Goal: Task Accomplishment & Management: Use online tool/utility

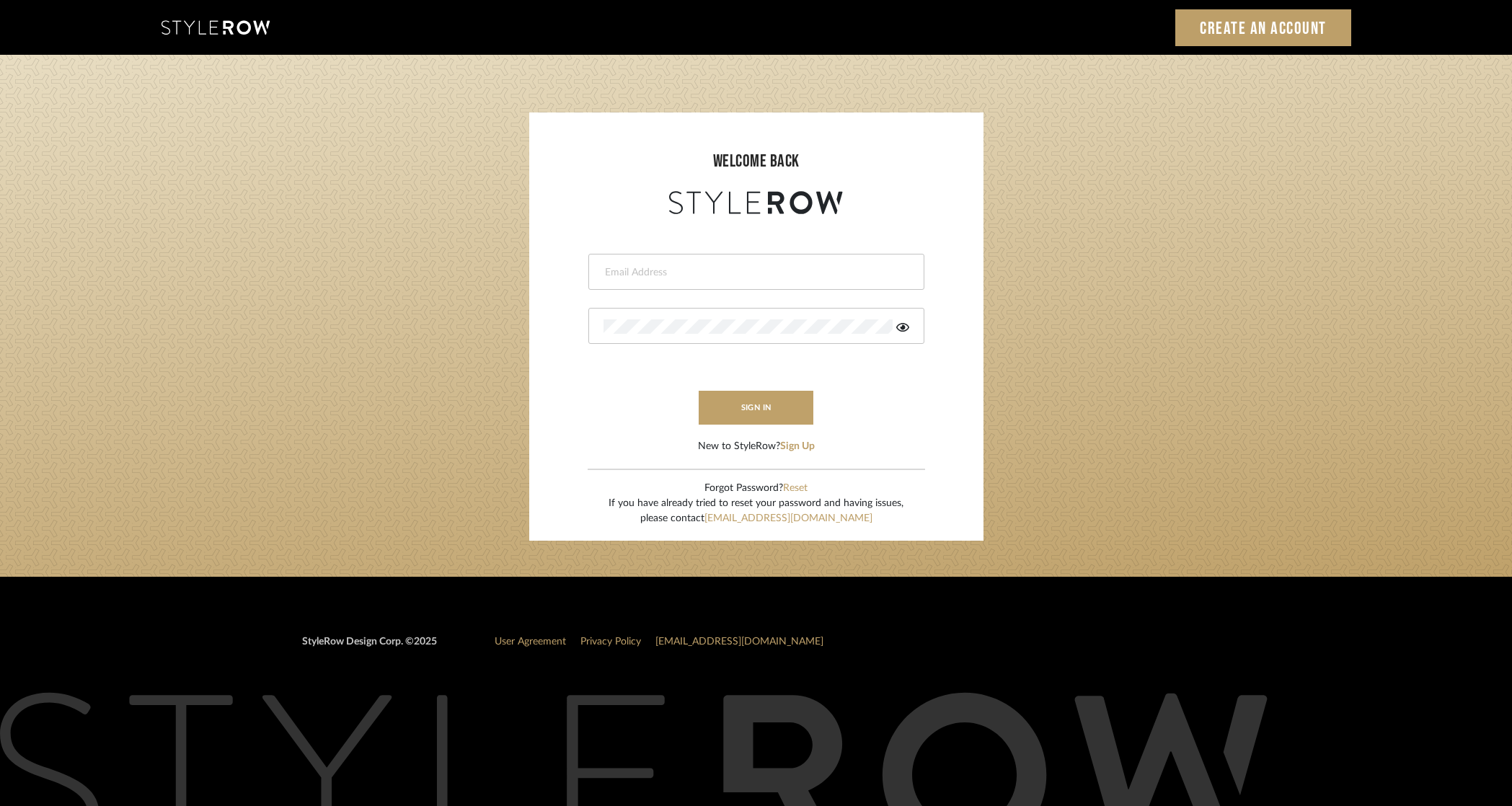
click at [758, 273] on input "email" at bounding box center [754, 272] width 302 height 14
type input "ek@stylerow.com"
click at [778, 405] on button "sign in" at bounding box center [756, 408] width 115 height 34
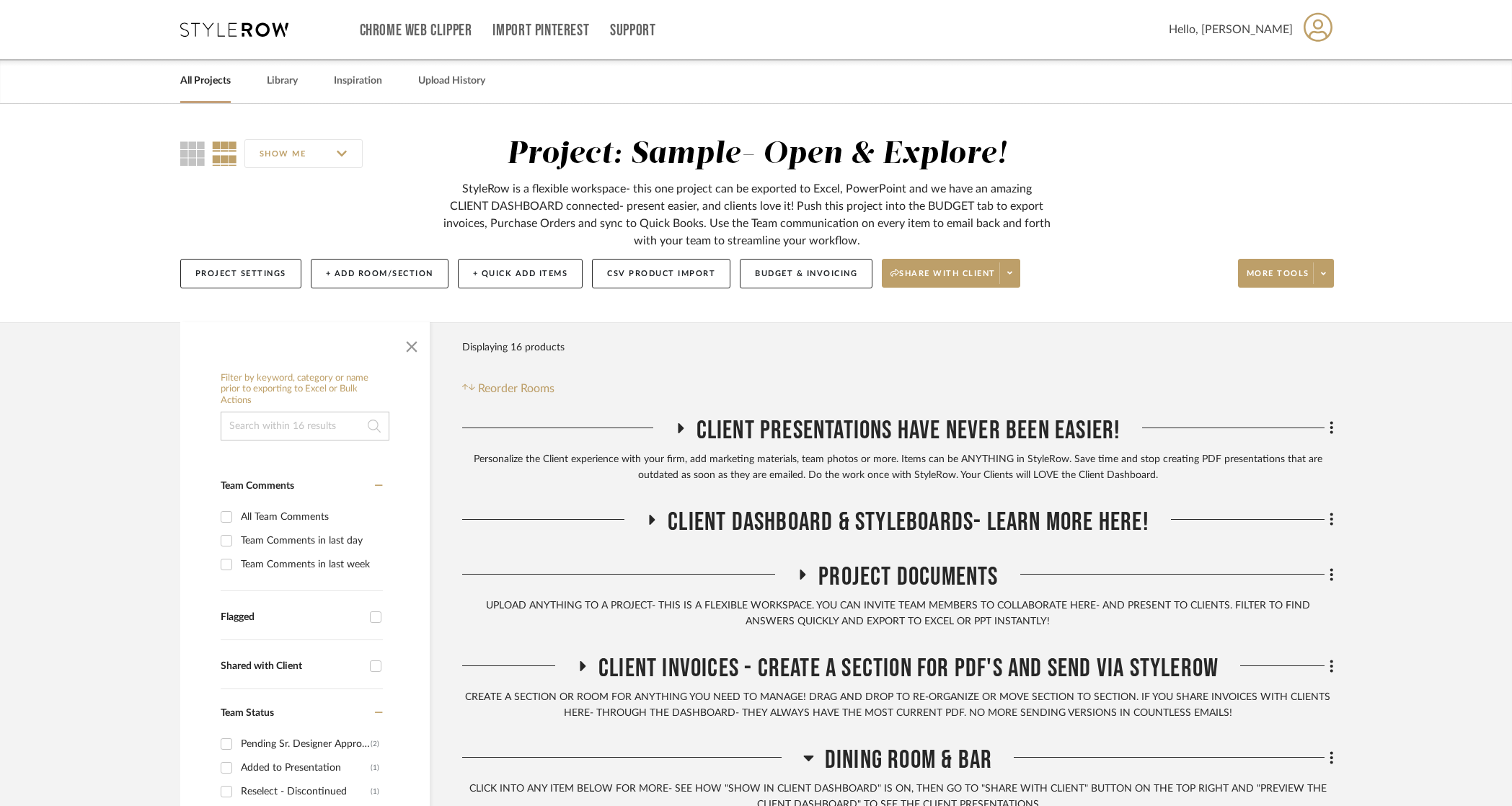
click at [1119, 232] on div "SHOW ME Project: Sample- Open & Explore! StyleRow is a flexible workspace- this…" at bounding box center [756, 217] width 1195 height 162
click at [1019, 265] on span at bounding box center [1009, 273] width 20 height 21
click at [1019, 265] on div at bounding box center [756, 403] width 1512 height 806
click at [1318, 278] on span at bounding box center [1322, 273] width 20 height 21
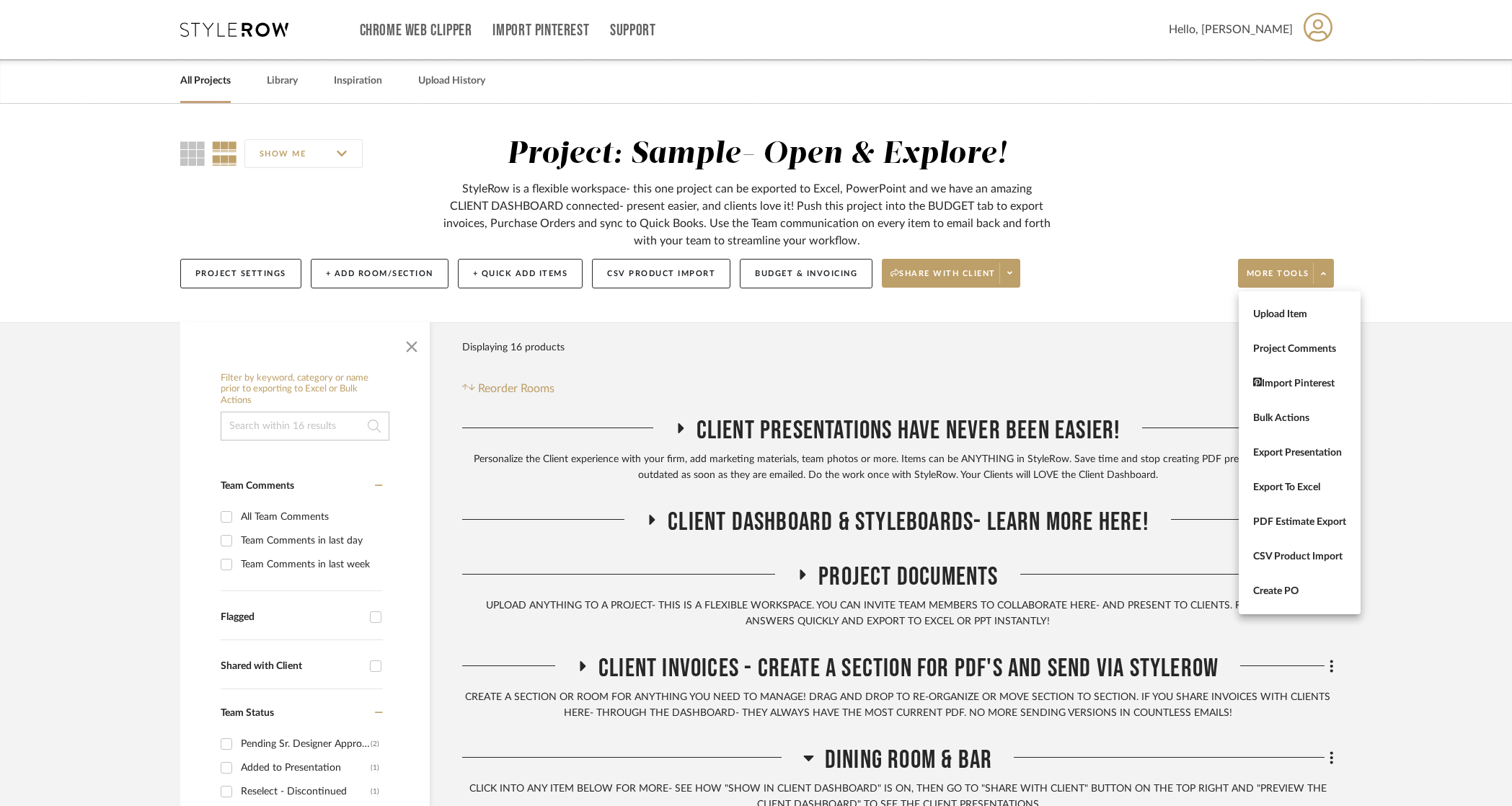
click at [1171, 167] on div at bounding box center [756, 403] width 1512 height 806
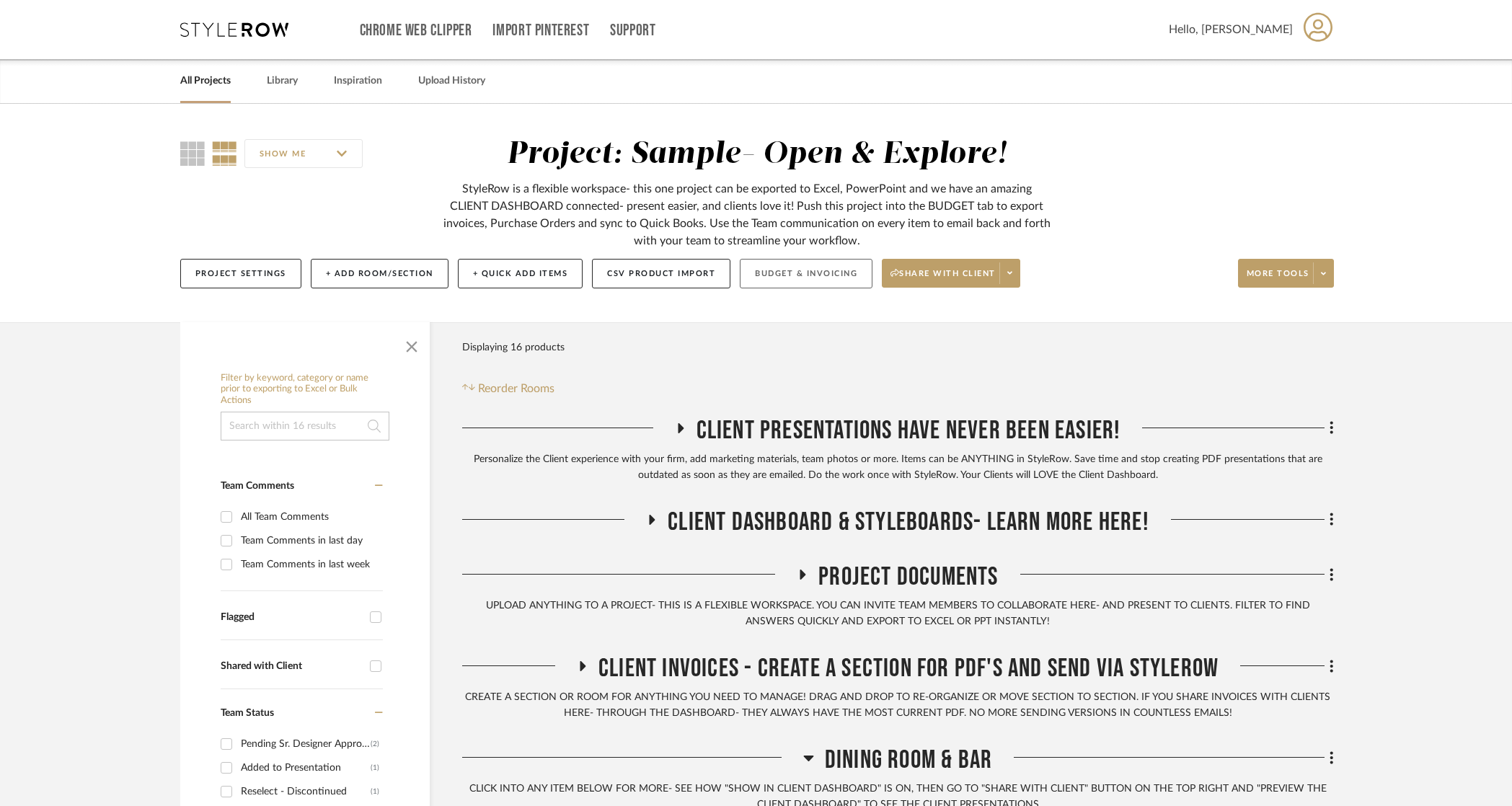
click at [819, 269] on button "Budget & Invoicing" at bounding box center [805, 273] width 132 height 29
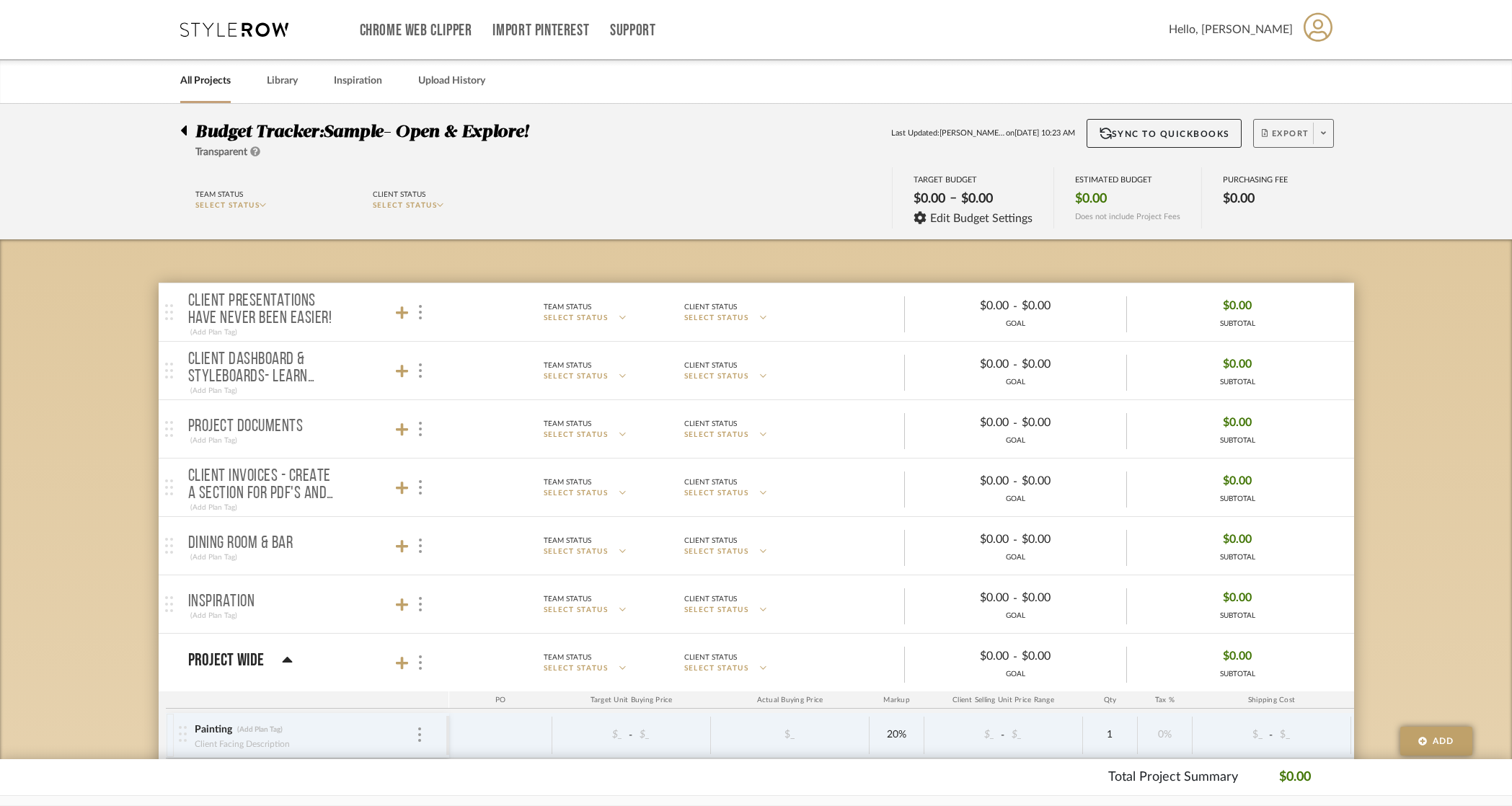
click at [1324, 133] on icon at bounding box center [1323, 133] width 5 height 3
click at [1324, 133] on div at bounding box center [756, 403] width 1512 height 806
click at [1189, 133] on button "Sync to QuickBooks" at bounding box center [1164, 133] width 155 height 29
